Goal: Task Accomplishment & Management: Manage account settings

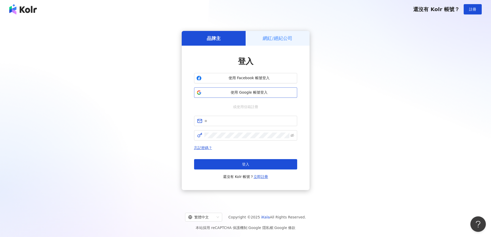
click at [241, 94] on span "使用 Google 帳號登入" at bounding box center [249, 92] width 91 height 5
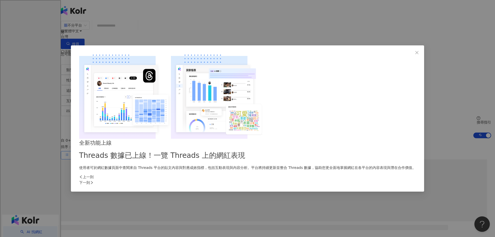
click at [415, 55] on icon "close" at bounding box center [417, 53] width 4 height 4
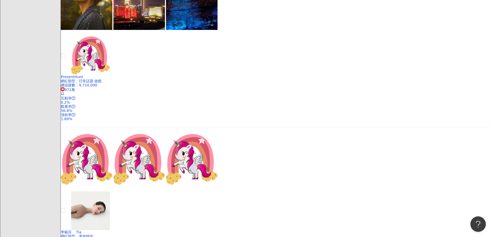
scroll to position [438, 0]
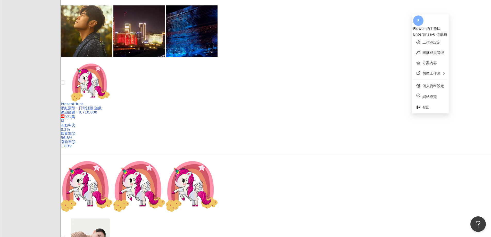
click at [424, 26] on span "F" at bounding box center [418, 20] width 10 height 10
click at [448, 26] on div "Flower 的工作區" at bounding box center [430, 29] width 35 height 6
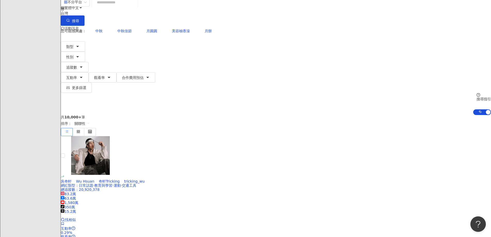
scroll to position [0, 0]
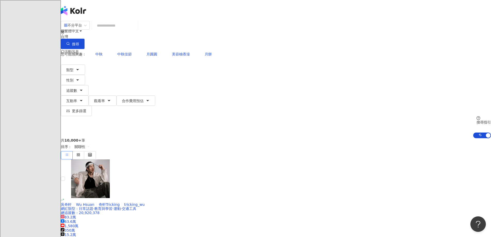
click at [71, 67] on span "F" at bounding box center [66, 72] width 10 height 10
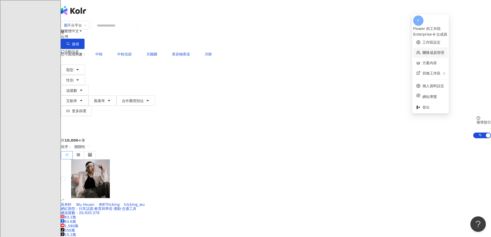
click at [443, 52] on link "團隊成員管理" at bounding box center [434, 53] width 22 height 4
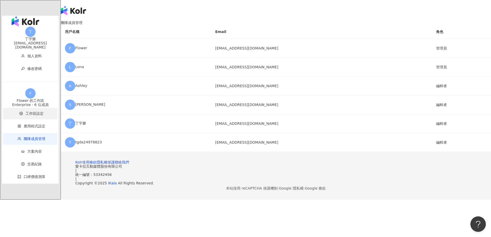
click at [36, 108] on span "工作區設定" at bounding box center [31, 114] width 44 height 12
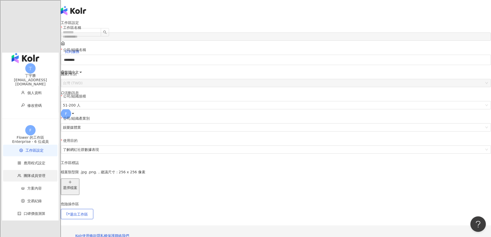
click at [31, 174] on span "團隊成員管理" at bounding box center [35, 176] width 22 height 4
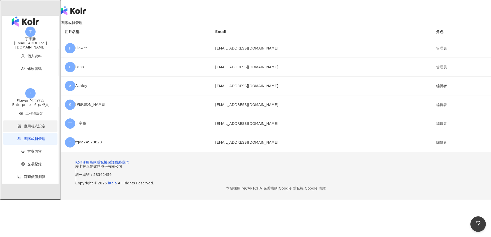
click at [32, 120] on li "應用程式設定" at bounding box center [30, 126] width 54 height 12
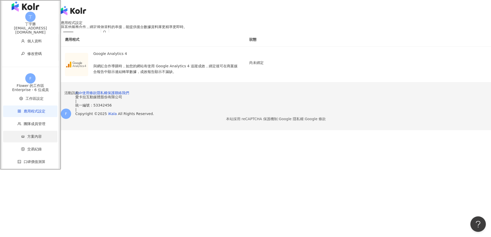
click at [32, 133] on span "方案內容" at bounding box center [31, 137] width 44 height 12
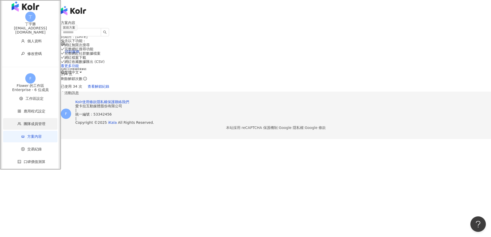
click at [34, 125] on span "團隊成員管理" at bounding box center [31, 124] width 44 height 12
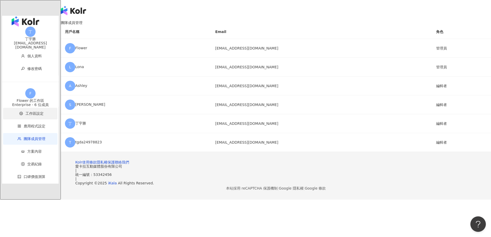
click at [34, 108] on li "工作區設定" at bounding box center [30, 114] width 54 height 12
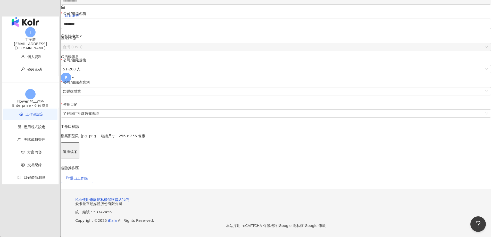
scroll to position [114, 0]
click at [19, 33] on div "[PERSON_NAME] [EMAIL_ADDRESS][DOMAIN_NAME]" at bounding box center [30, 38] width 57 height 23
click at [28, 51] on li "個人資料" at bounding box center [30, 57] width 54 height 12
